Goal: Task Accomplishment & Management: Manage account settings

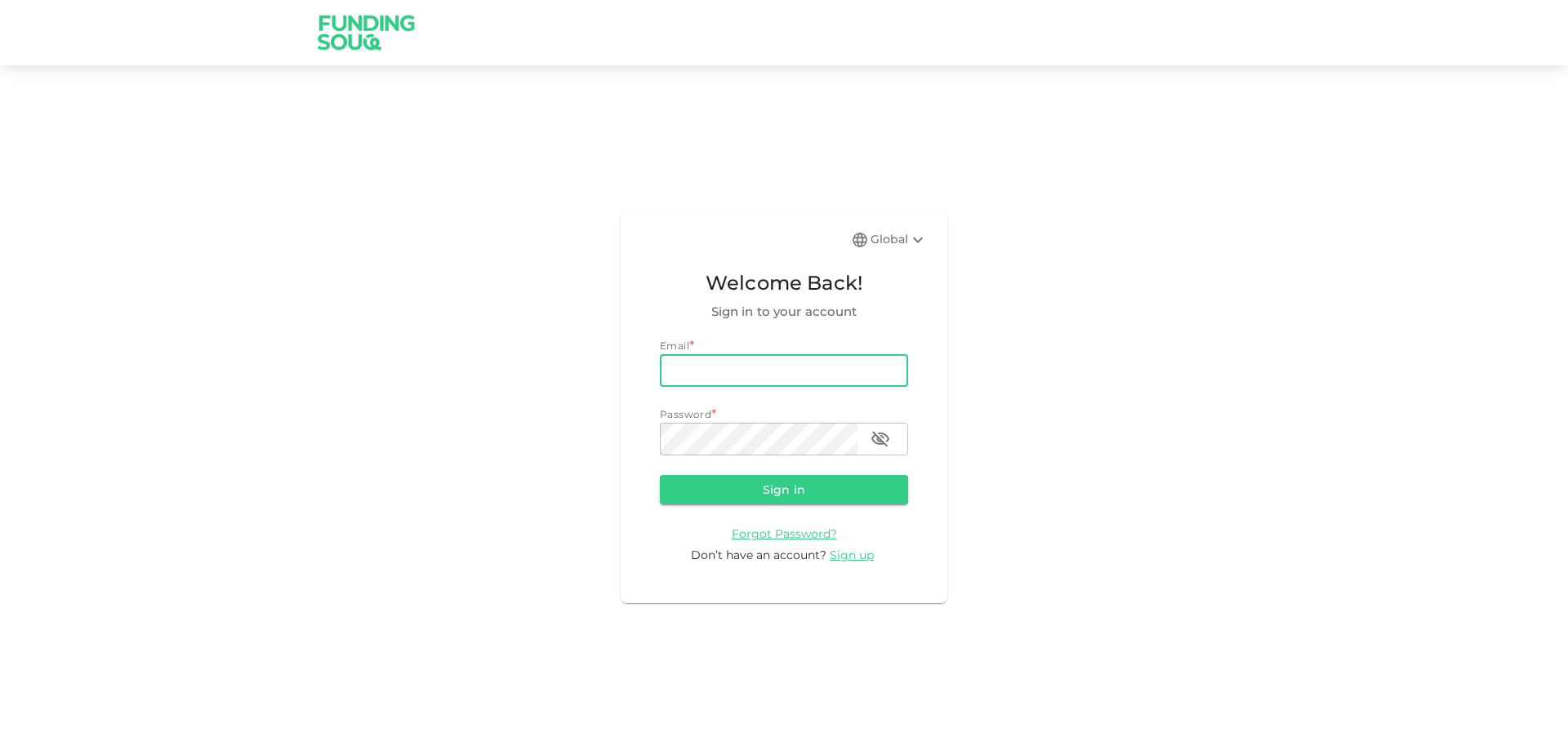
click at [780, 355] on input "email" at bounding box center [783, 370] width 248 height 33
type input "[EMAIL_ADDRESS][DOMAIN_NAME]"
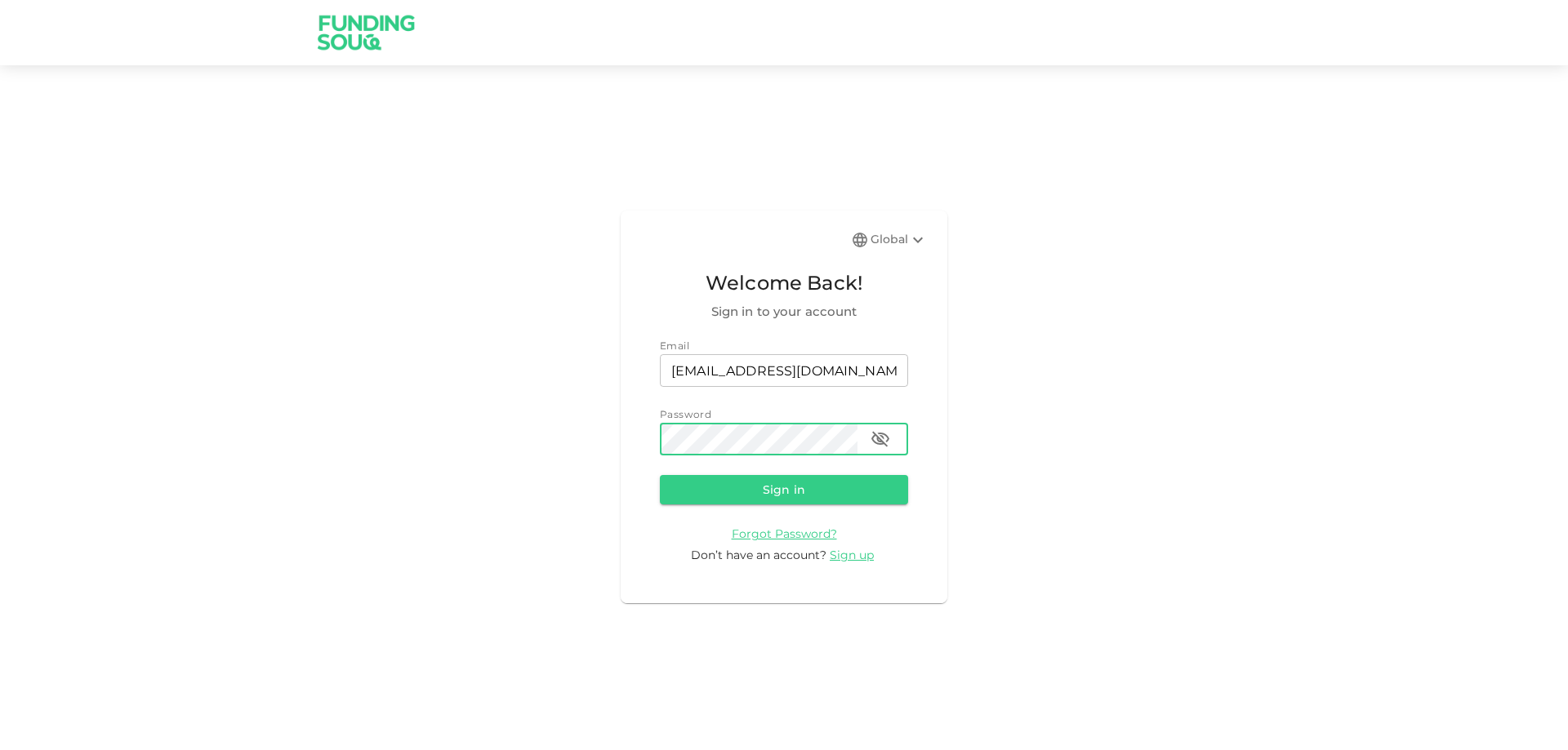
click at [660, 475] on button "Sign in" at bounding box center [783, 490] width 248 height 29
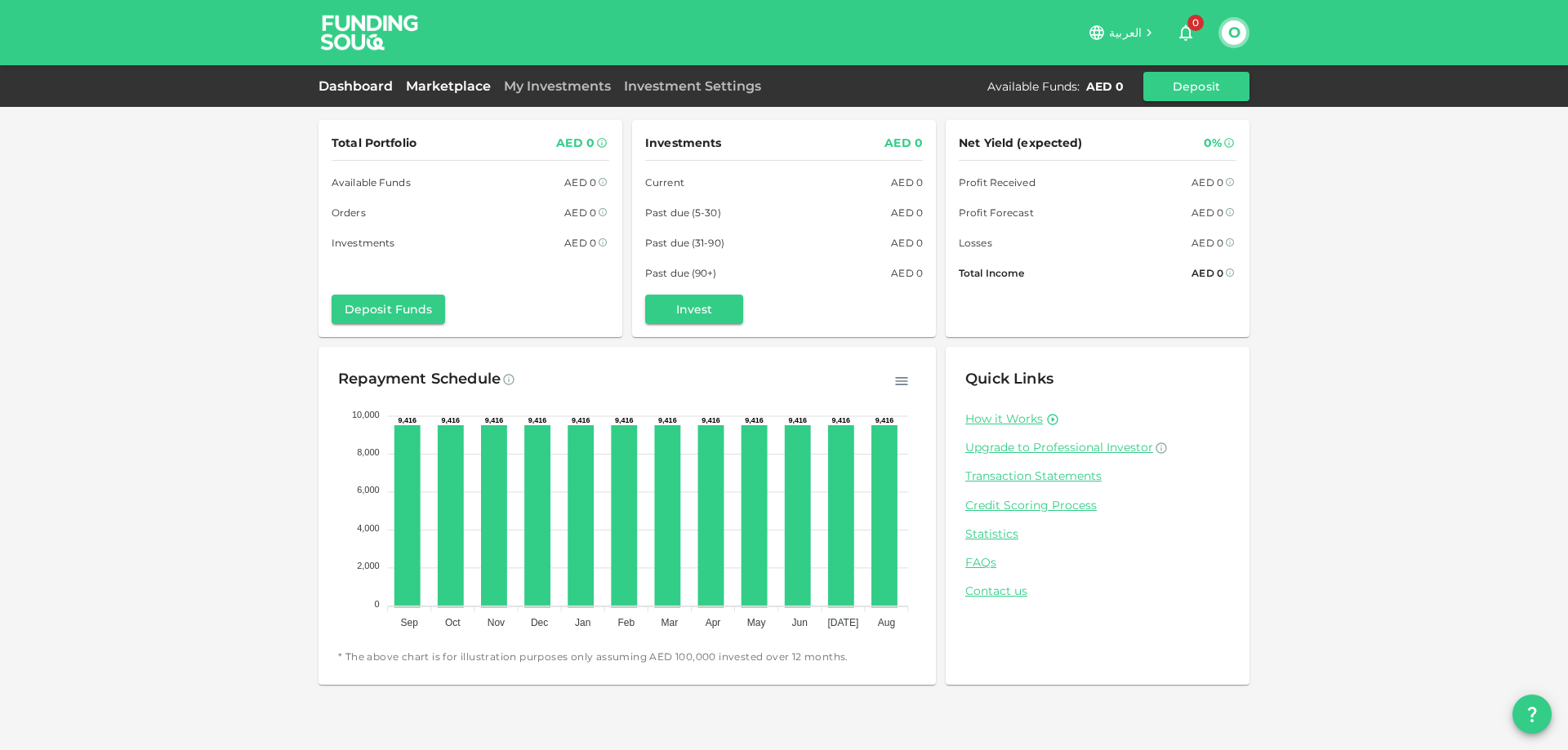
click at [450, 85] on link "Marketplace" at bounding box center [448, 86] width 98 height 15
